Goal: Task Accomplishment & Management: Manage account settings

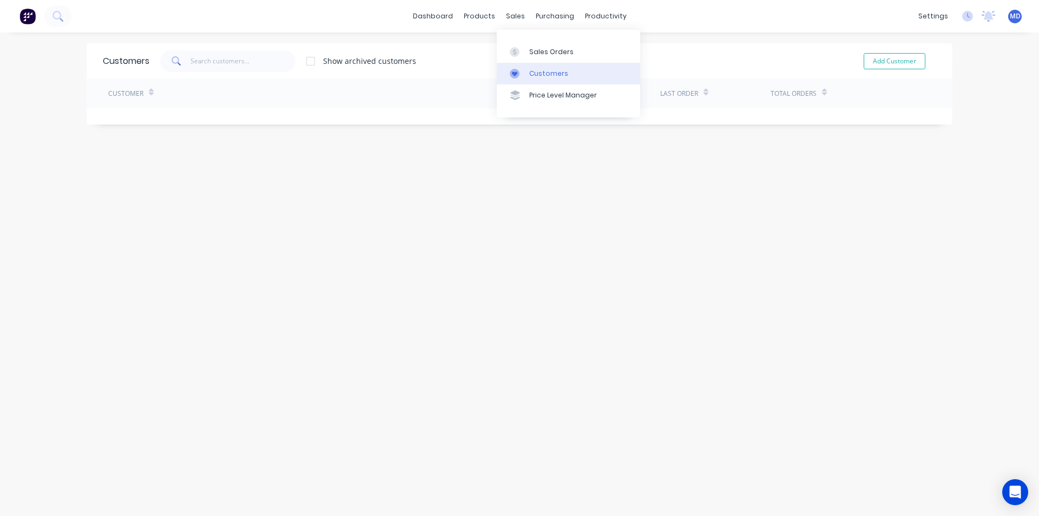
click at [549, 71] on div "Customers" at bounding box center [548, 74] width 39 height 10
click at [225, 65] on input "text" at bounding box center [244, 61] width 106 height 22
type input "direct"
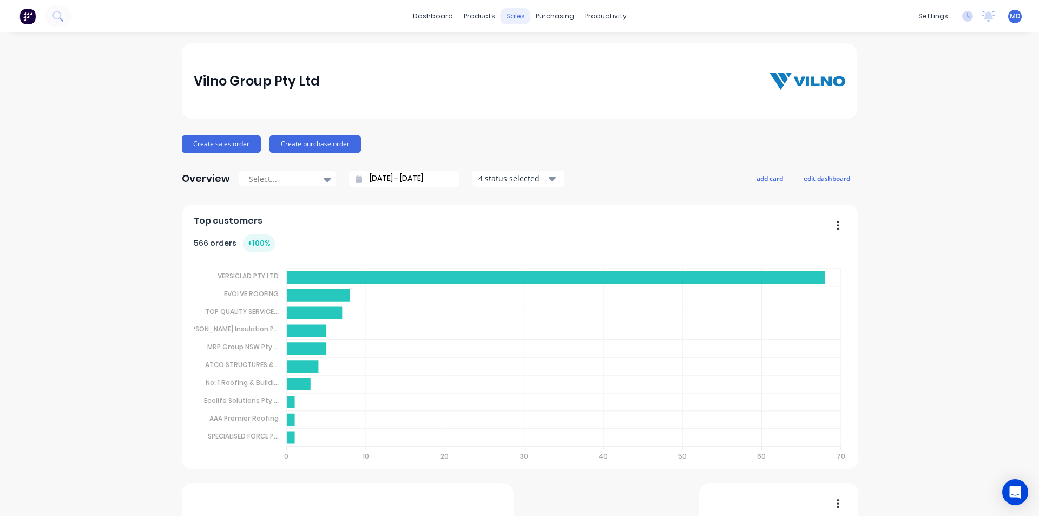
click at [510, 15] on div "sales" at bounding box center [516, 16] width 30 height 16
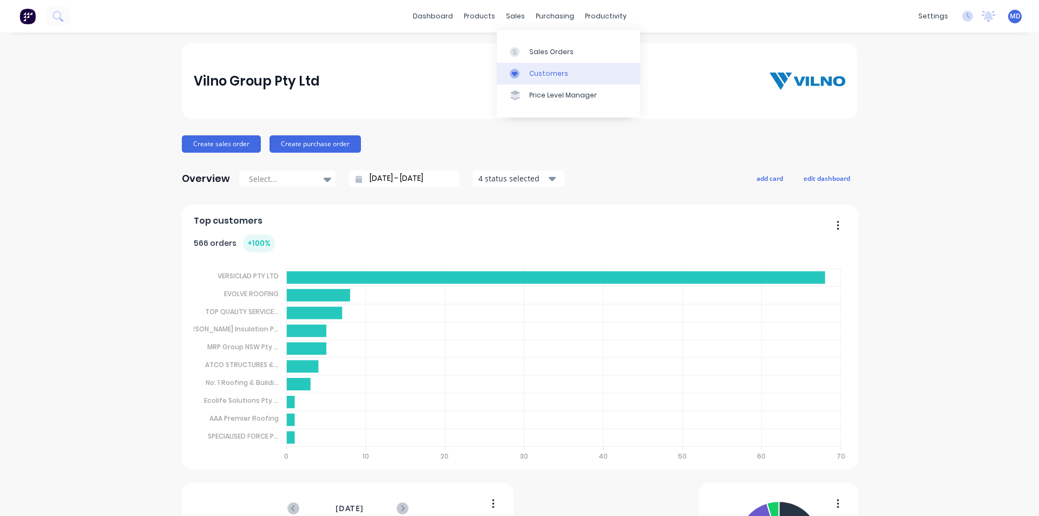
click at [553, 73] on div "Customers" at bounding box center [548, 74] width 39 height 10
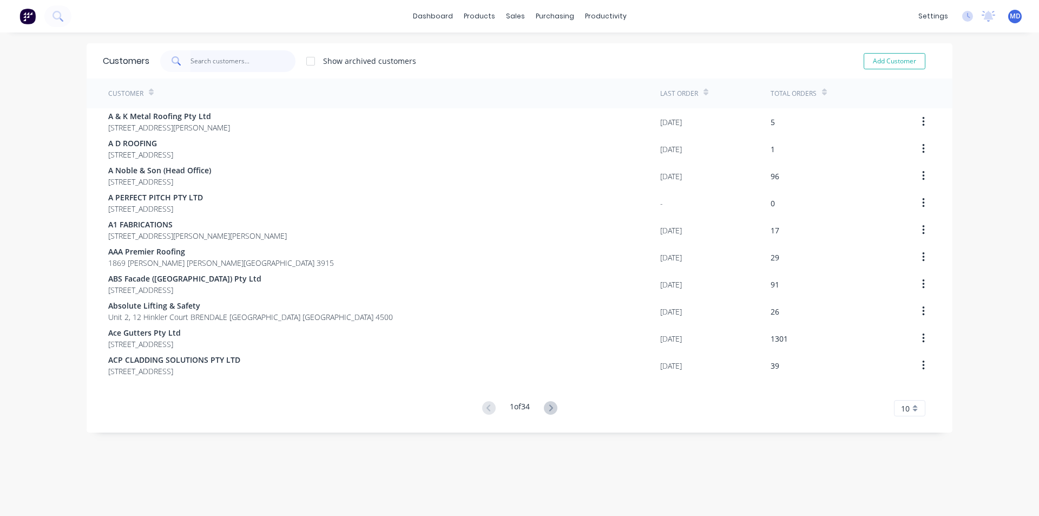
click at [243, 63] on input "text" at bounding box center [244, 61] width 106 height 22
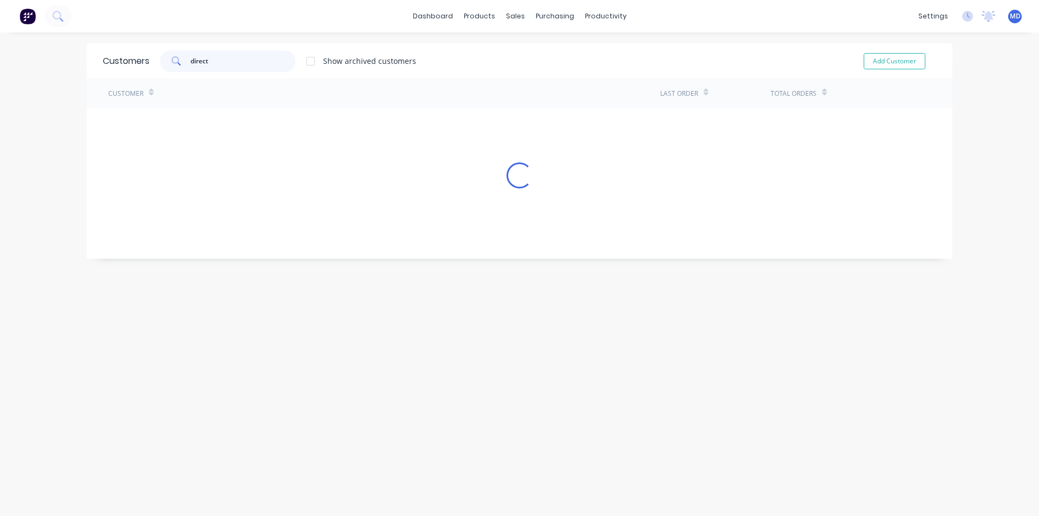
type input "direct"
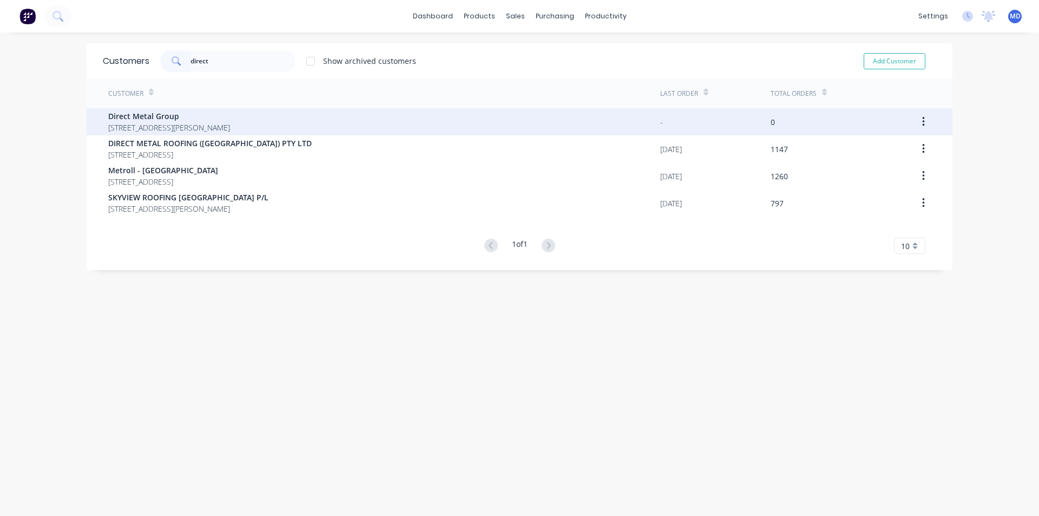
click at [161, 120] on span "Direct Metal Group" at bounding box center [169, 115] width 122 height 11
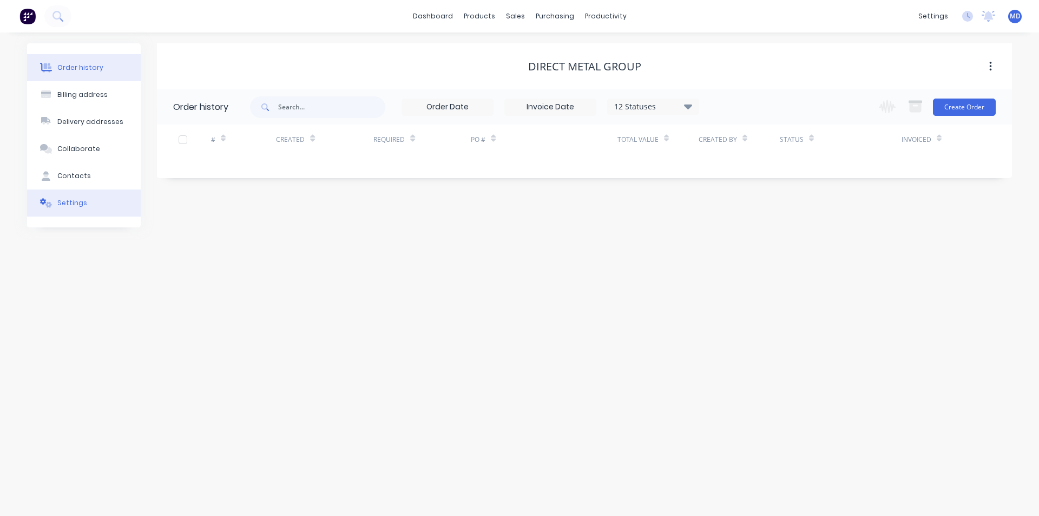
click at [70, 201] on div "Settings" at bounding box center [72, 203] width 30 height 10
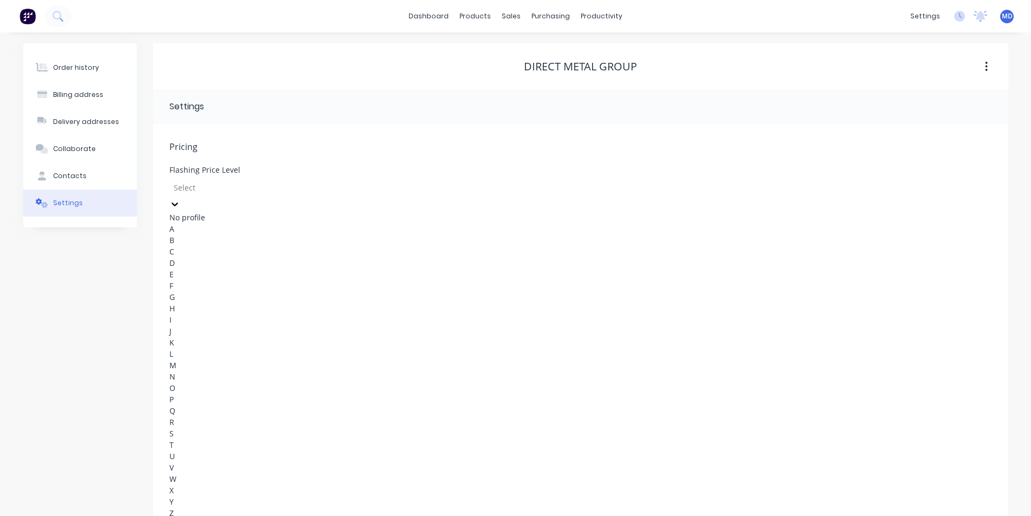
click at [178, 202] on icon at bounding box center [175, 204] width 6 height 4
click at [234, 257] on div "C" at bounding box center [250, 251] width 162 height 11
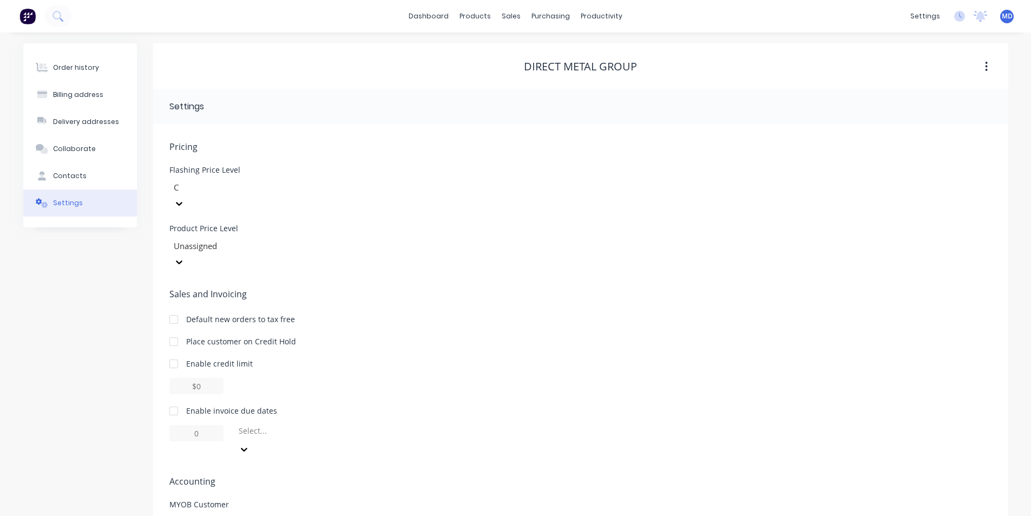
click at [182, 260] on icon at bounding box center [179, 262] width 6 height 4
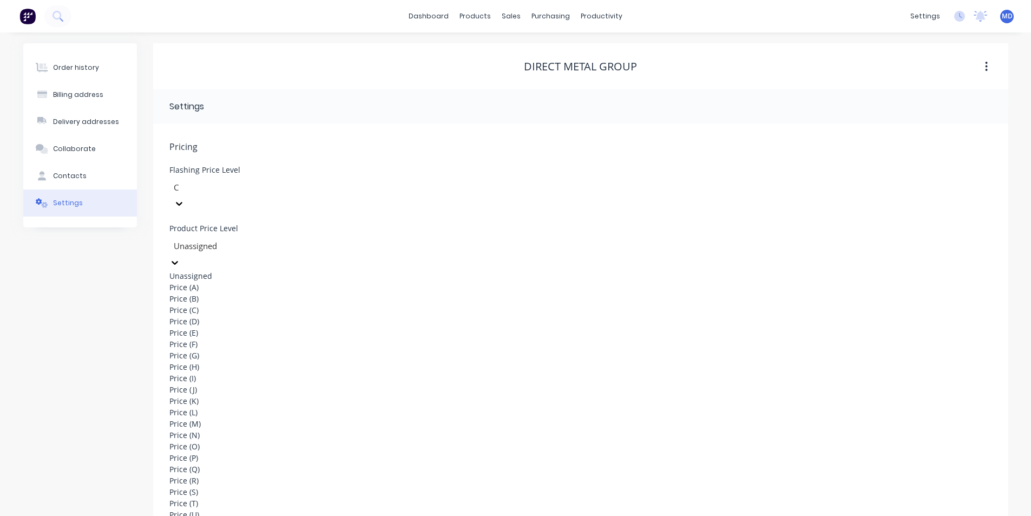
click at [277, 310] on div "Price (C)" at bounding box center [250, 309] width 162 height 11
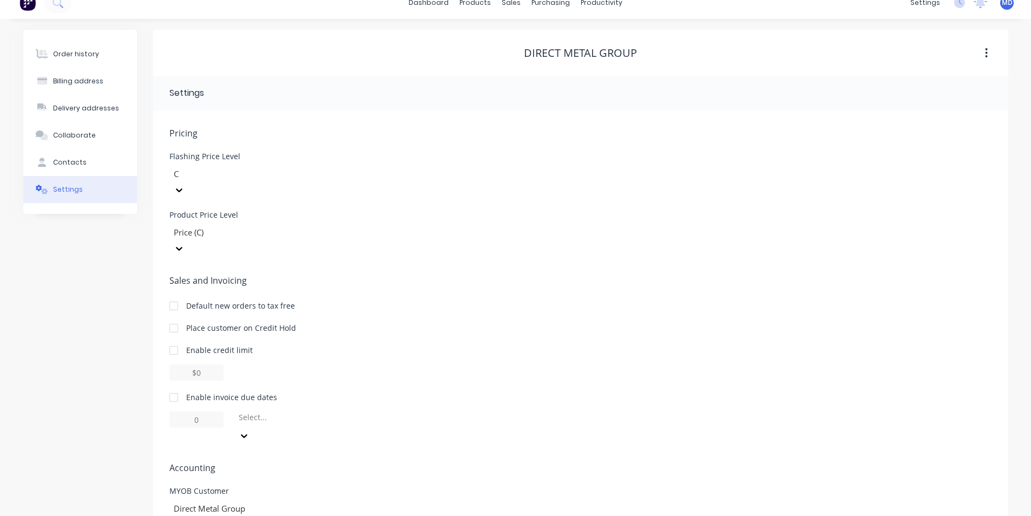
scroll to position [21, 0]
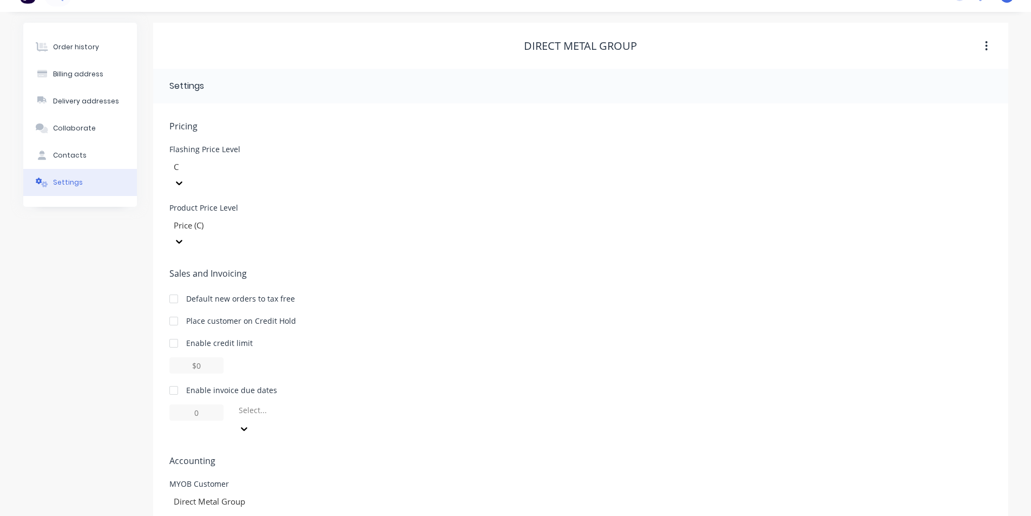
click at [175, 379] on div at bounding box center [174, 390] width 22 height 22
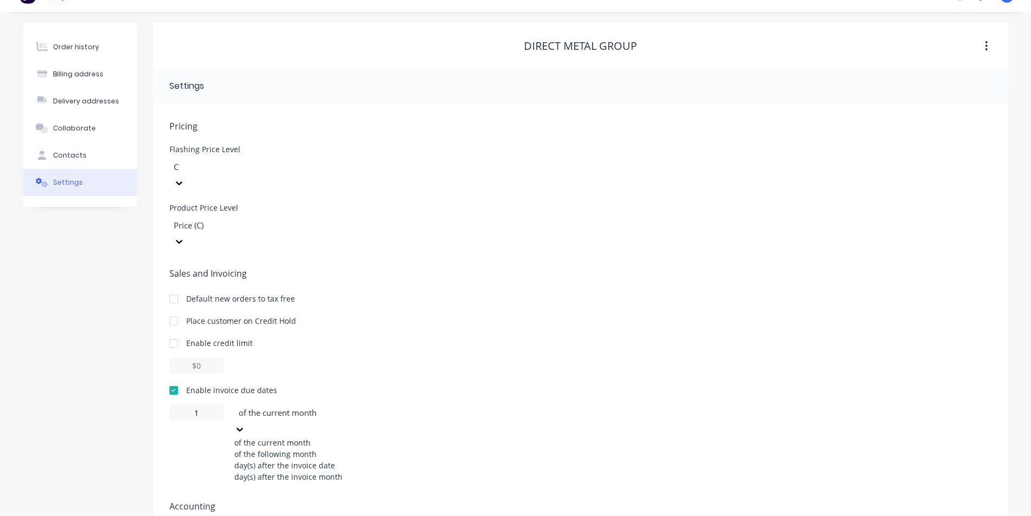
click at [245, 424] on icon at bounding box center [239, 429] width 11 height 11
click at [301, 471] on div "day(s) after the invoice month" at bounding box center [315, 476] width 162 height 11
type input "0"
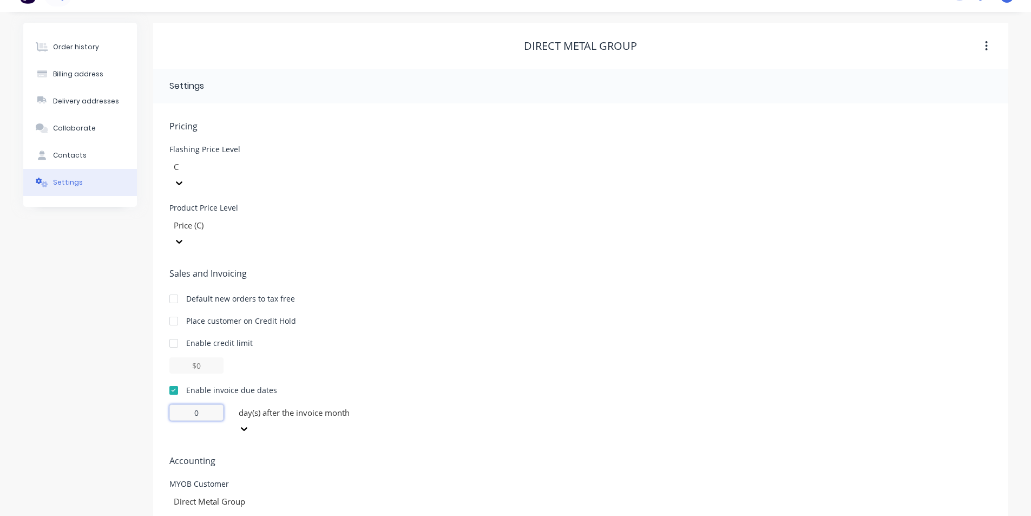
drag, startPoint x: 205, startPoint y: 384, endPoint x: 194, endPoint y: 384, distance: 10.3
click at [198, 404] on input "0" at bounding box center [196, 412] width 54 height 16
type input "30"
click at [81, 43] on div "Order history" at bounding box center [76, 47] width 46 height 10
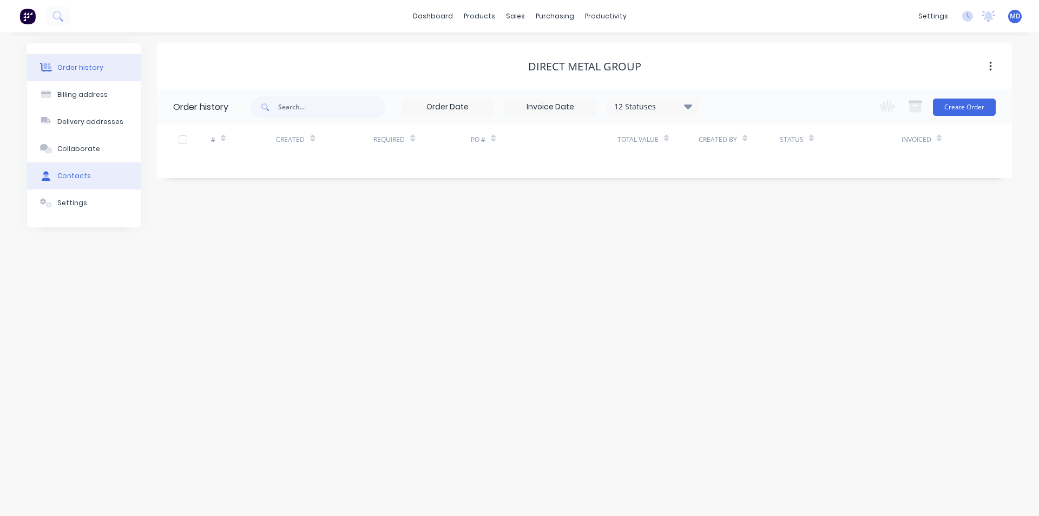
click at [73, 174] on div "Contacts" at bounding box center [74, 176] width 34 height 10
select select "AU"
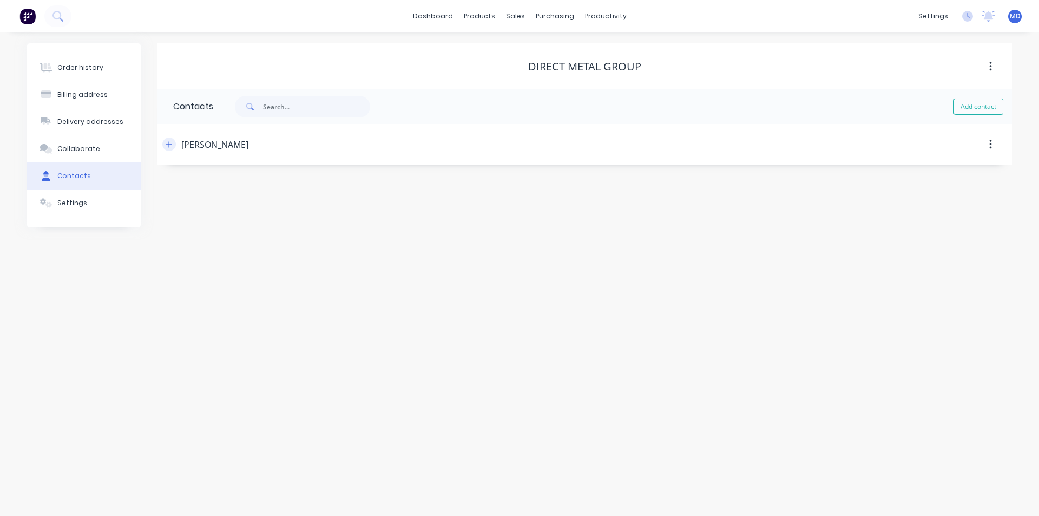
click at [169, 143] on icon "button" at bounding box center [169, 144] width 6 height 6
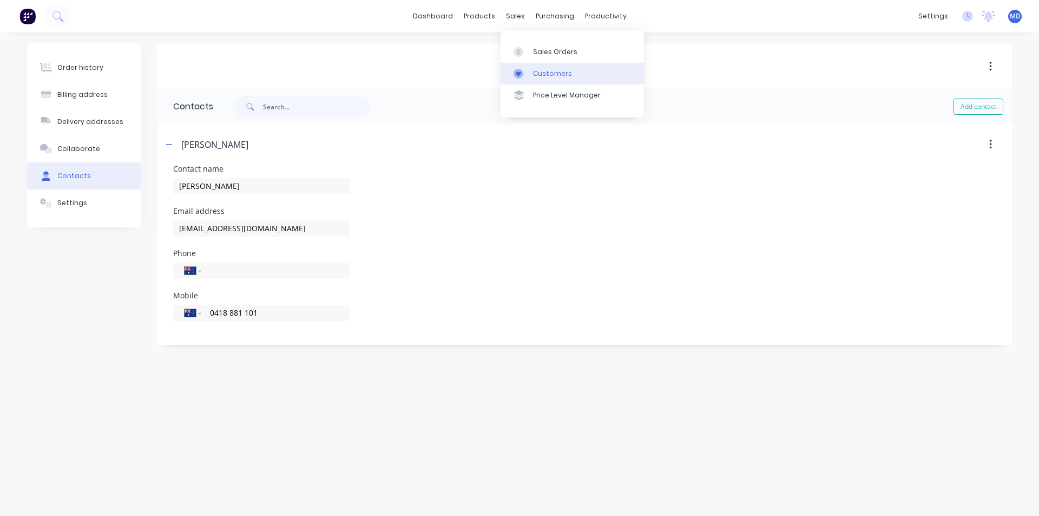
click at [546, 73] on div "Customers" at bounding box center [552, 74] width 39 height 10
